Goal: Find specific page/section: Find specific page/section

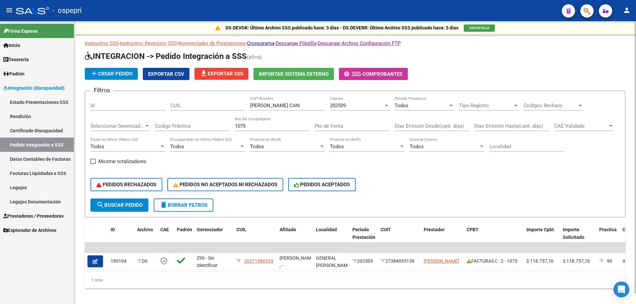
drag, startPoint x: 282, startPoint y: 107, endPoint x: 121, endPoint y: 107, distance: 161.5
click at [121, 107] on div "Filtros Id CUIL [PERSON_NAME] CAN CUIT/Nombre 202509 Carpeta Todos Periodo Pres…" at bounding box center [354, 147] width 529 height 102
type input "HERN"
click at [254, 125] on input "1075" at bounding box center [272, 126] width 75 height 6
type input "1"
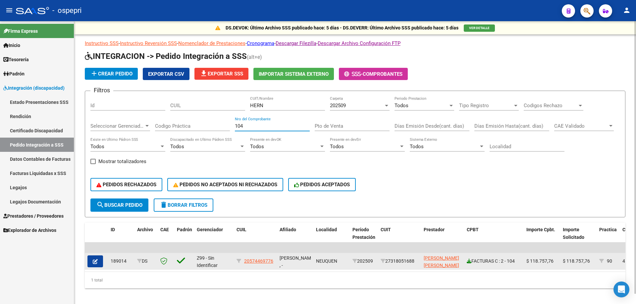
type input "104"
click at [469, 263] on icon at bounding box center [468, 261] width 5 height 5
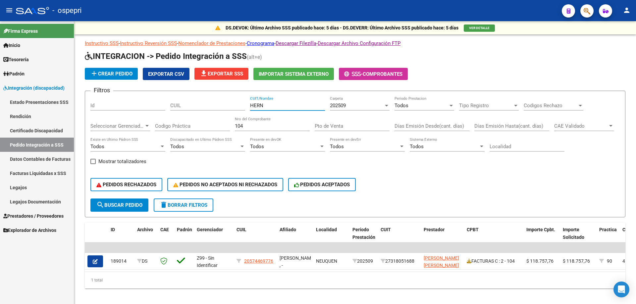
drag, startPoint x: 271, startPoint y: 104, endPoint x: 55, endPoint y: 131, distance: 217.5
click at [56, 131] on mat-sidenav-container "Firma Express Inicio Calendario SSS Instructivos Contacto OS Tesorería Extracto…" at bounding box center [318, 162] width 636 height 283
drag, startPoint x: 244, startPoint y: 126, endPoint x: 188, endPoint y: 130, distance: 56.4
click at [190, 130] on div "Filtros Id CUIL CUIT/Nombre 202509 Carpeta Todos Periodo Prestacion Tipo Regist…" at bounding box center [354, 147] width 529 height 102
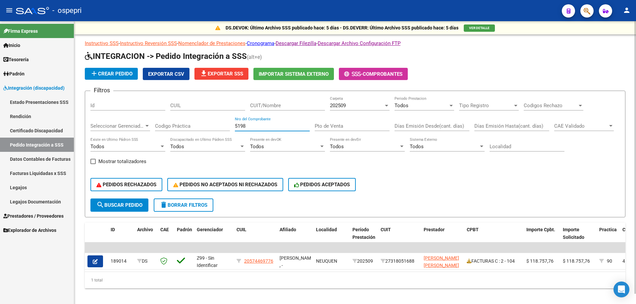
type input "5198"
click at [264, 107] on input "CUIT/Nombre" at bounding box center [287, 106] width 75 height 6
type input "INST"
drag, startPoint x: 244, startPoint y: 128, endPoint x: 142, endPoint y: 156, distance: 105.4
click at [146, 156] on div "Filtros Id CUIL INST CUIT/Nombre 202509 Carpeta Todos Periodo Prestacion Tipo R…" at bounding box center [354, 147] width 529 height 102
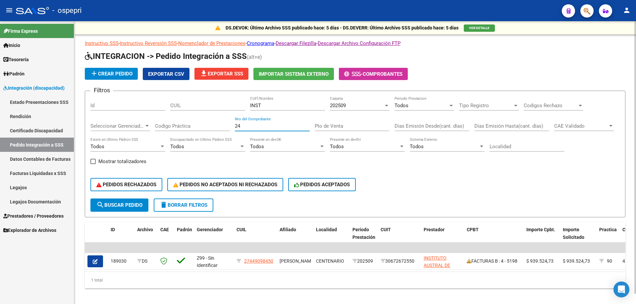
type input "24"
drag, startPoint x: 274, startPoint y: 108, endPoint x: 184, endPoint y: 108, distance: 90.0
click at [184, 108] on div "Filtros Id CUIL INST CUIT/Nombre 202509 Carpeta Todos Periodo Prestacion Tipo R…" at bounding box center [354, 147] width 529 height 102
type input "H"
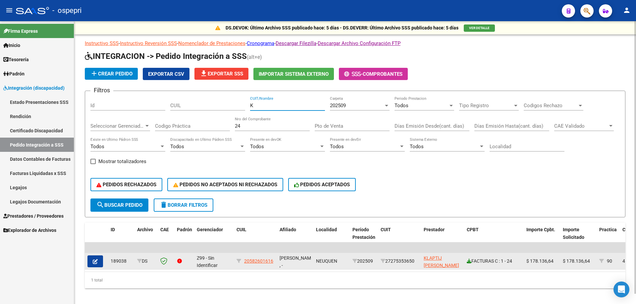
type input "K"
click at [469, 261] on icon at bounding box center [468, 261] width 5 height 5
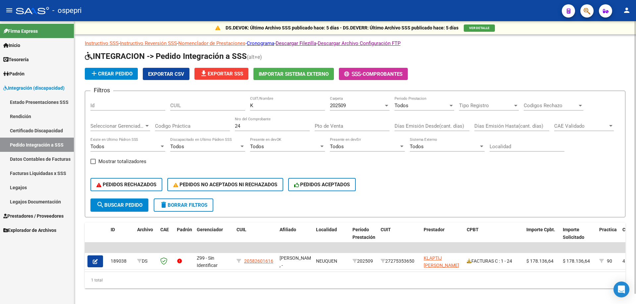
click at [251, 126] on input "24" at bounding box center [272, 126] width 75 height 6
type input "2"
type input "345"
click at [267, 105] on input "K" at bounding box center [287, 106] width 75 height 6
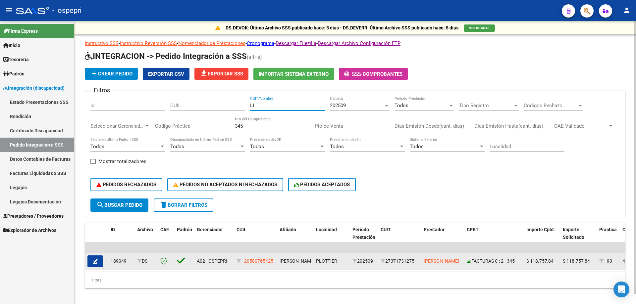
type input "LI"
click at [468, 260] on icon at bounding box center [468, 261] width 5 height 5
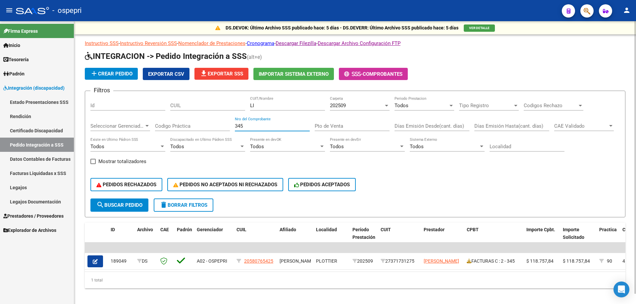
click at [259, 128] on input "345" at bounding box center [272, 126] width 75 height 6
type input "399"
click at [268, 108] on input "LI" at bounding box center [287, 106] width 75 height 6
type input "L"
type input "SC"
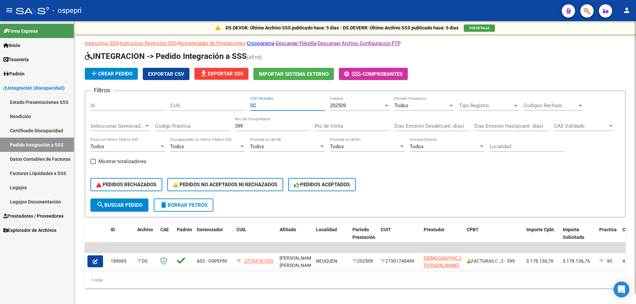
click at [248, 127] on input "399" at bounding box center [272, 126] width 75 height 6
type input "345"
click at [272, 105] on input "SC" at bounding box center [287, 106] width 75 height 6
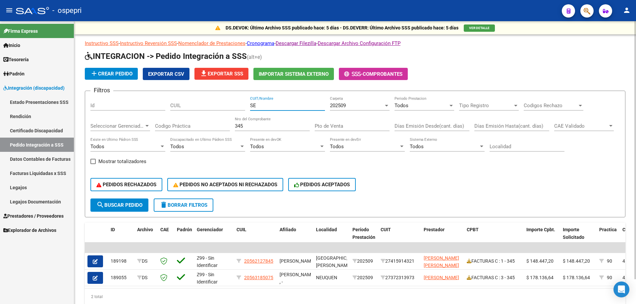
type input "SE"
click at [260, 125] on input "345" at bounding box center [272, 126] width 75 height 6
type input "3"
type input "45"
click at [267, 108] on input "SE" at bounding box center [287, 106] width 75 height 6
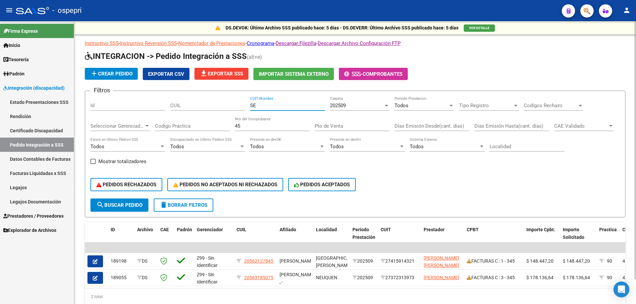
type input "S"
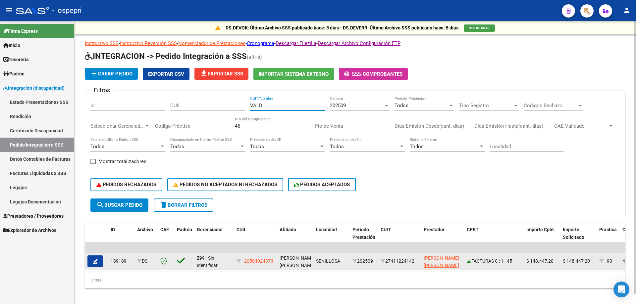
type input "VALD"
click at [467, 260] on icon at bounding box center [468, 261] width 5 height 5
